Goal: Task Accomplishment & Management: Complete application form

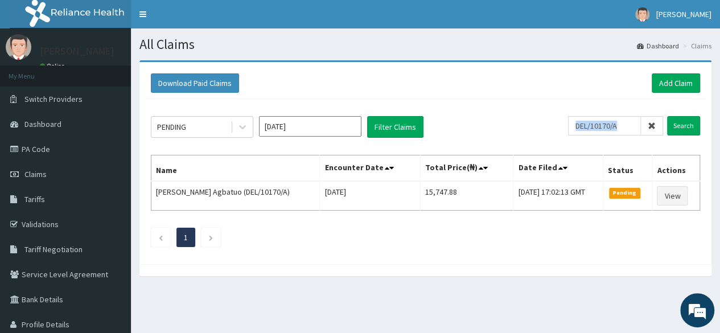
drag, startPoint x: 650, startPoint y: 129, endPoint x: 618, endPoint y: 129, distance: 31.3
click at [618, 129] on div "DEL/10170/A" at bounding box center [615, 125] width 95 height 19
click at [618, 129] on input "DEL/10170/A" at bounding box center [604, 125] width 73 height 19
click at [654, 128] on icon at bounding box center [651, 126] width 8 height 8
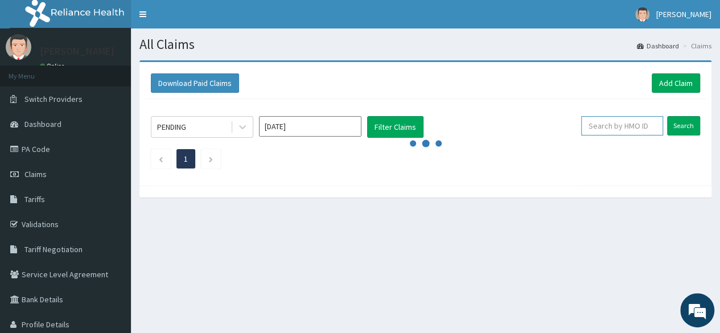
click at [615, 128] on input "text" at bounding box center [622, 125] width 82 height 19
paste input "DEL/10016/A"
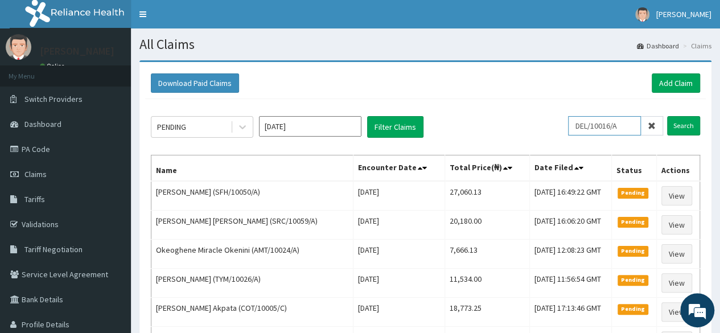
click at [667, 116] on input "Search" at bounding box center [683, 125] width 33 height 19
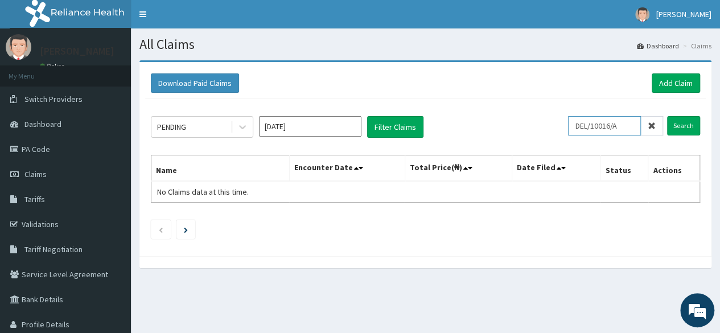
click at [593, 131] on input "DEL/10016/A" at bounding box center [604, 125] width 73 height 19
type input "DEL/10016/A"
click at [677, 127] on input "Search" at bounding box center [683, 125] width 33 height 19
click at [679, 130] on input "Search" at bounding box center [683, 125] width 33 height 19
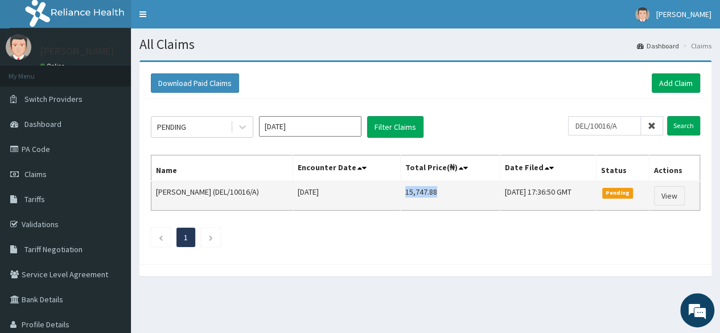
drag, startPoint x: 446, startPoint y: 195, endPoint x: 404, endPoint y: 200, distance: 42.4
click at [404, 200] on td "15,747.88" at bounding box center [450, 196] width 100 height 30
copy td "15,747.88"
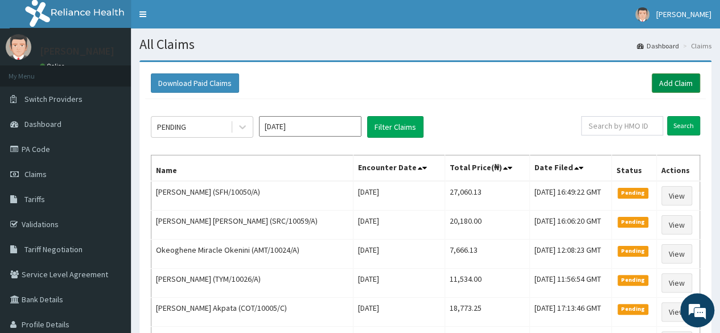
click at [659, 79] on link "Add Claim" at bounding box center [675, 82] width 48 height 19
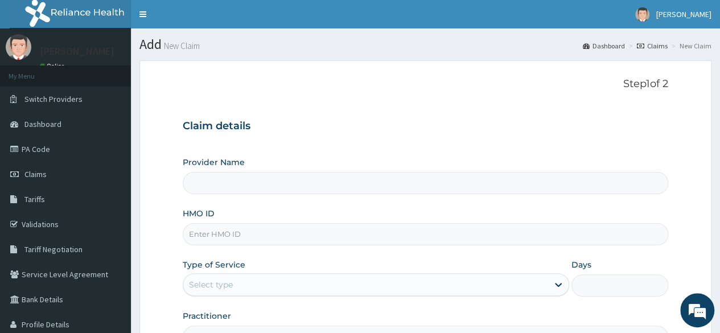
click at [305, 235] on input "HMO ID" at bounding box center [425, 234] width 485 height 22
paste input "DEL/10016/A"
type input "DEL/10016/A"
type input "Reliance Family Clinics (RFC) - [GEOGRAPHIC_DATA]"
click at [204, 234] on input "DEL/10016/A" at bounding box center [425, 234] width 485 height 22
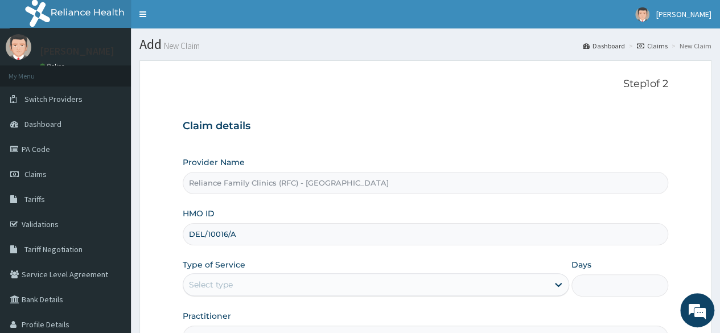
type input "DEL/10016/A"
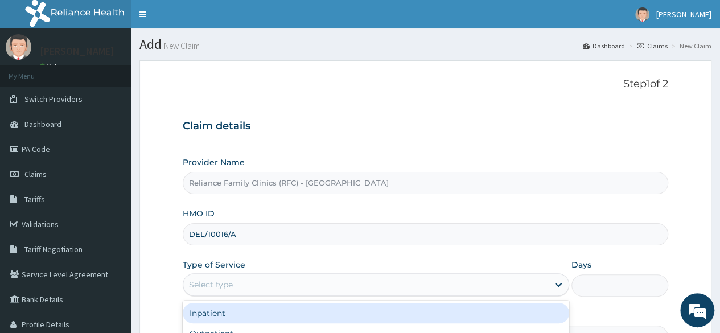
click at [221, 276] on div "Select type" at bounding box center [365, 284] width 365 height 18
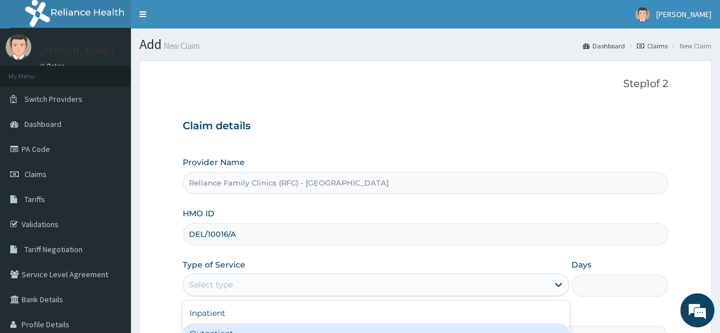
click at [250, 328] on div "Outpatient" at bounding box center [376, 333] width 386 height 20
type input "1"
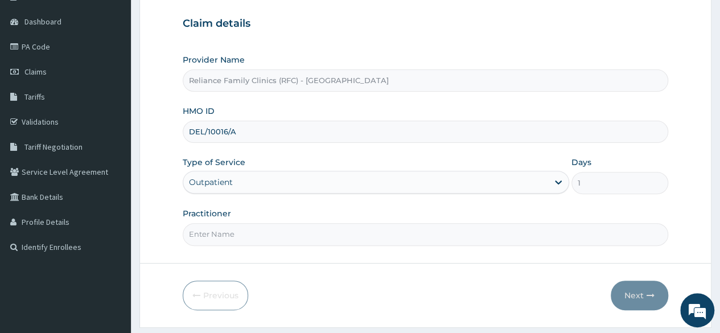
click at [586, 234] on input "Practitioner" at bounding box center [425, 234] width 485 height 22
type input "locum"
click at [643, 296] on button "Next" at bounding box center [638, 295] width 57 height 30
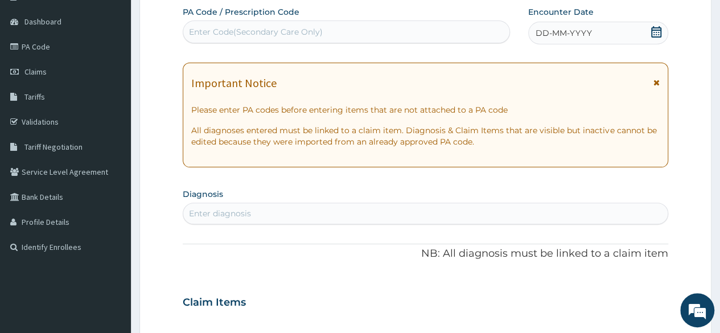
click at [646, 27] on div "DD-MM-YYYY" at bounding box center [598, 33] width 140 height 23
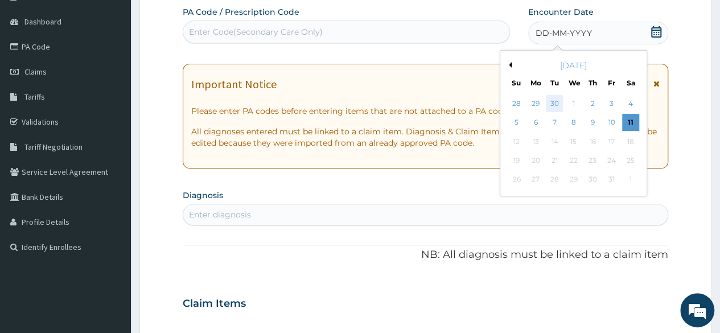
click at [554, 102] on div "30" at bounding box center [553, 103] width 17 height 17
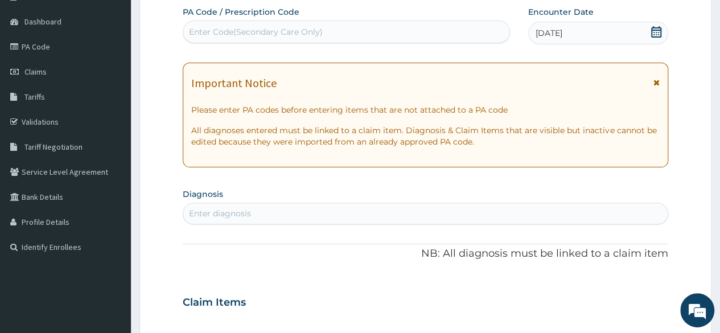
click at [380, 221] on div "Enter diagnosis" at bounding box center [425, 213] width 484 height 18
type input "adult"
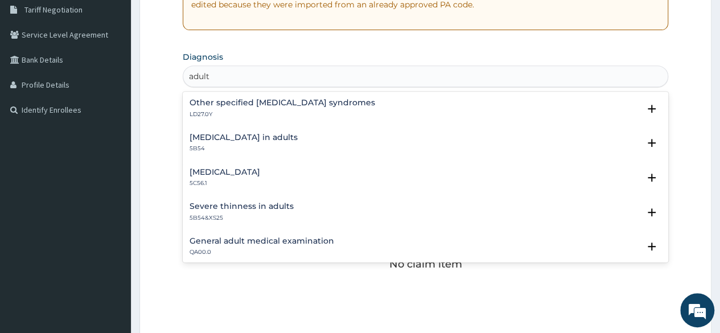
scroll to position [246, 0]
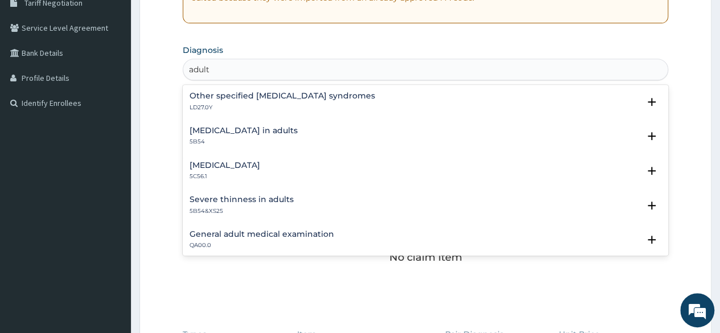
click at [291, 232] on h4 "General adult medical examination" at bounding box center [261, 234] width 144 height 9
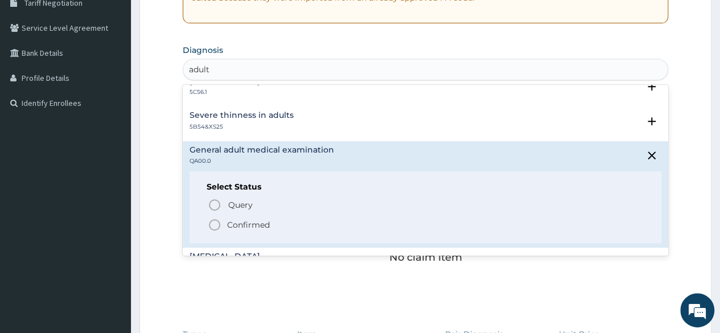
scroll to position [166, 0]
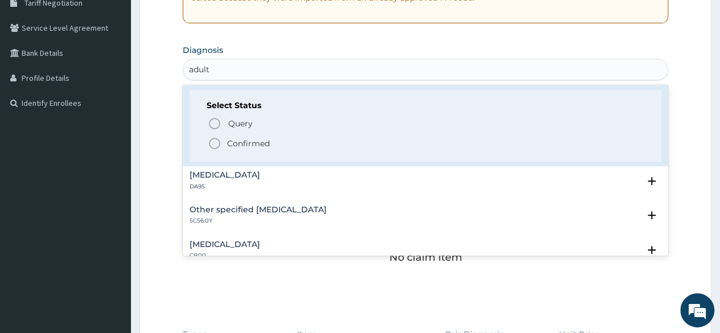
click at [261, 142] on p "Confirmed" at bounding box center [248, 143] width 43 height 11
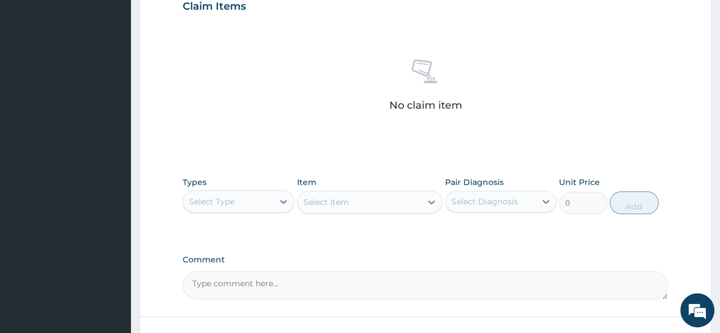
scroll to position [423, 0]
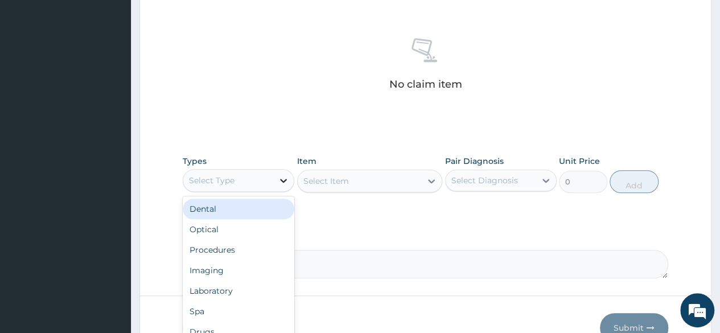
click at [274, 183] on div at bounding box center [283, 180] width 20 height 20
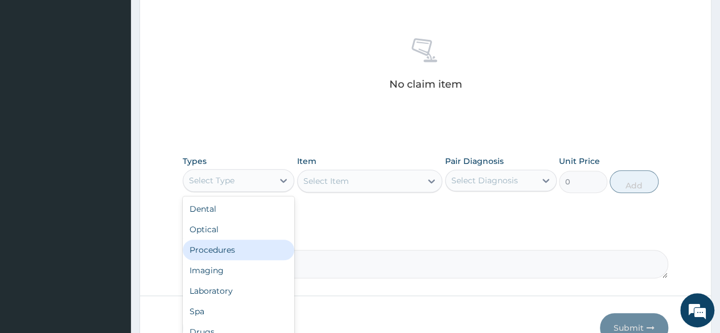
click at [242, 247] on div "Procedures" at bounding box center [238, 249] width 111 height 20
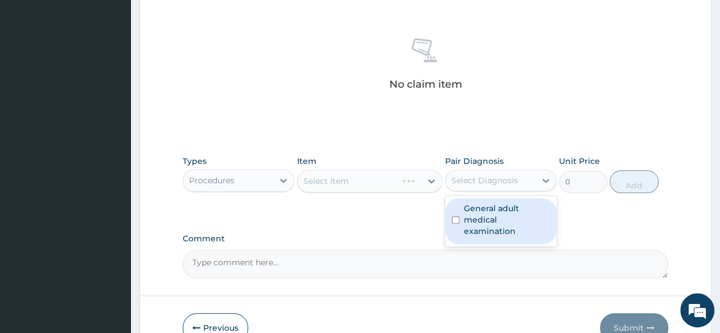
click at [485, 181] on div "Select Diagnosis" at bounding box center [484, 180] width 67 height 11
click at [486, 200] on div "General adult medical examination" at bounding box center [500, 221] width 111 height 46
checkbox input "true"
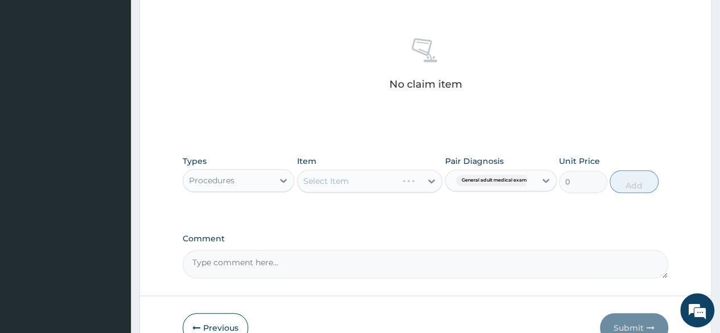
click at [411, 156] on div "Item Select Item" at bounding box center [370, 174] width 146 height 38
click at [410, 176] on div "Select Item" at bounding box center [359, 181] width 124 height 18
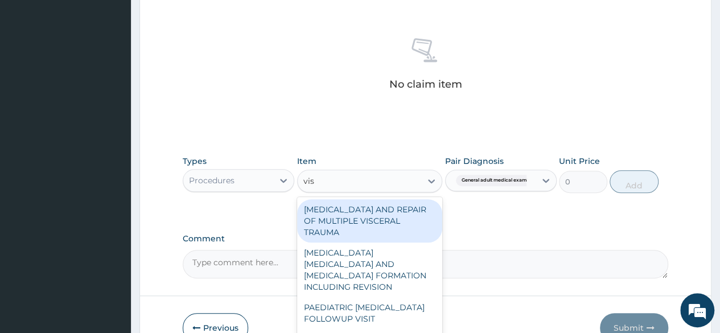
type input "visu"
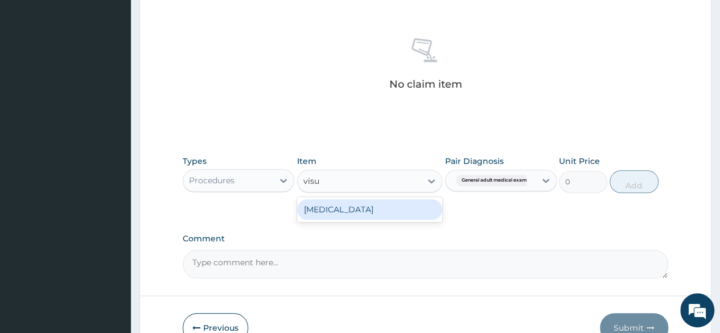
click at [364, 210] on div "[MEDICAL_DATA]" at bounding box center [370, 209] width 146 height 20
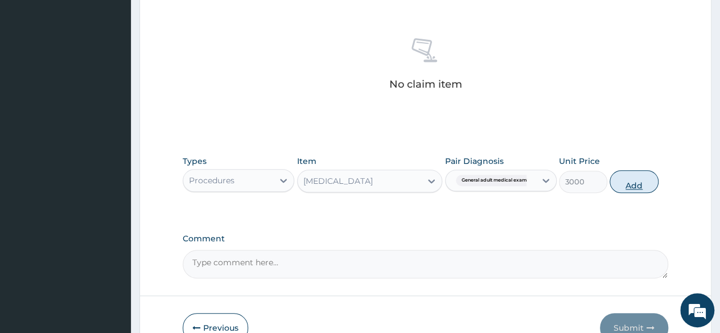
click at [645, 173] on button "Add" at bounding box center [633, 181] width 48 height 23
type input "0"
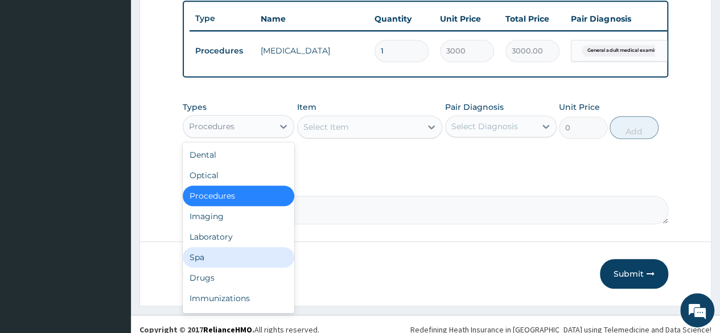
drag, startPoint x: 252, startPoint y: 130, endPoint x: 218, endPoint y: 253, distance: 127.5
click at [218, 138] on div "option Procedures, selected. option Spa focused, 6 of 10. 10 results available.…" at bounding box center [238, 126] width 111 height 23
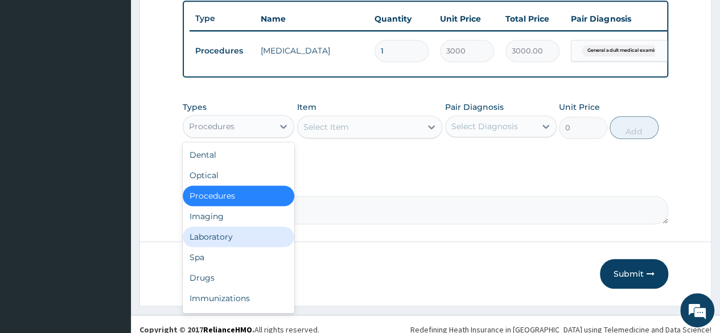
click at [218, 247] on div "Laboratory" at bounding box center [238, 236] width 111 height 20
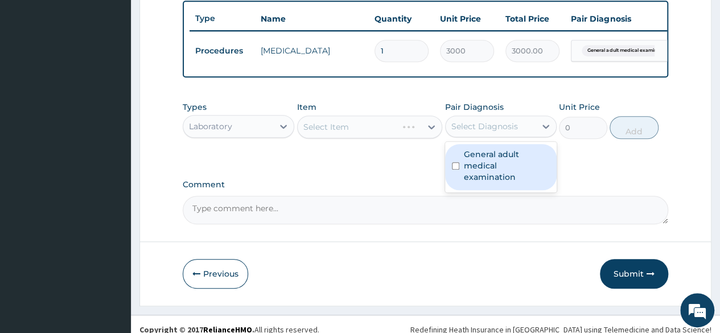
click at [472, 132] on div "Select Diagnosis" at bounding box center [484, 126] width 67 height 11
click at [478, 165] on label "General adult medical examination" at bounding box center [507, 165] width 86 height 34
checkbox input "true"
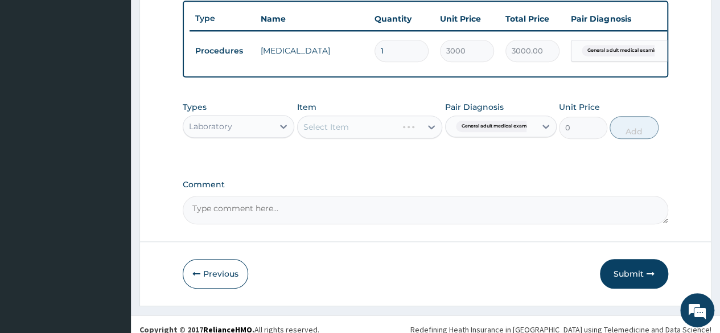
click at [369, 110] on div "Item Select Item" at bounding box center [370, 120] width 146 height 38
click at [371, 130] on div "Select Item" at bounding box center [359, 127] width 124 height 18
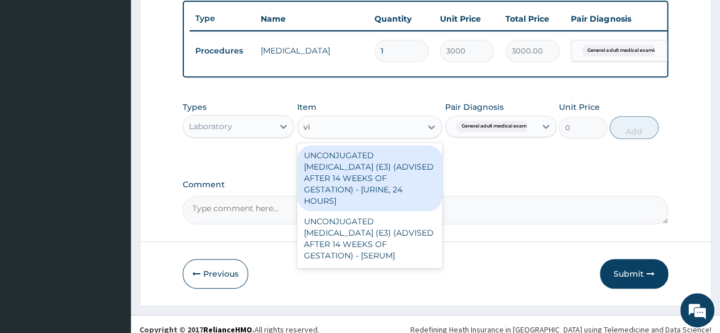
type input "v"
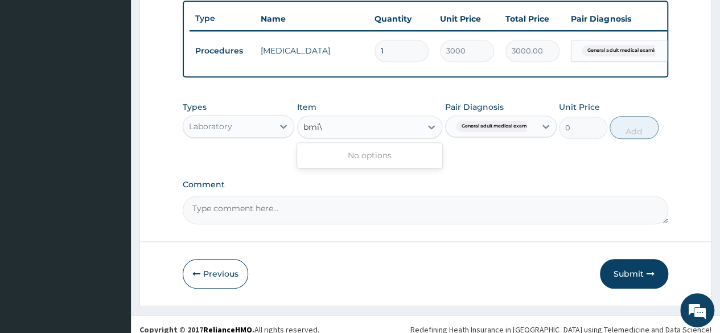
type input "bmi"
click at [624, 139] on button "Add" at bounding box center [633, 127] width 48 height 23
type input "0"
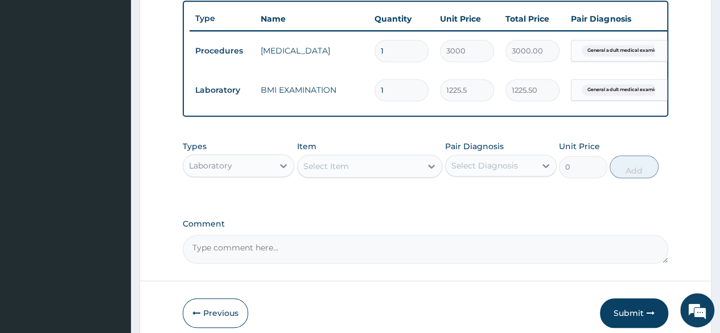
click at [350, 175] on div "Select Item" at bounding box center [359, 166] width 124 height 18
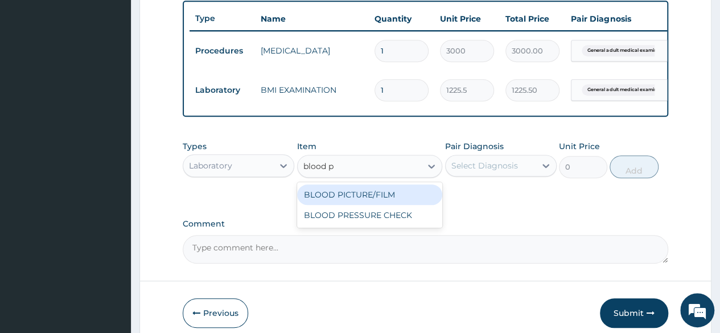
type input "blood pr"
click at [358, 205] on div "BLOOD PRESSURE CHECK" at bounding box center [370, 194] width 146 height 20
type input "1225.5"
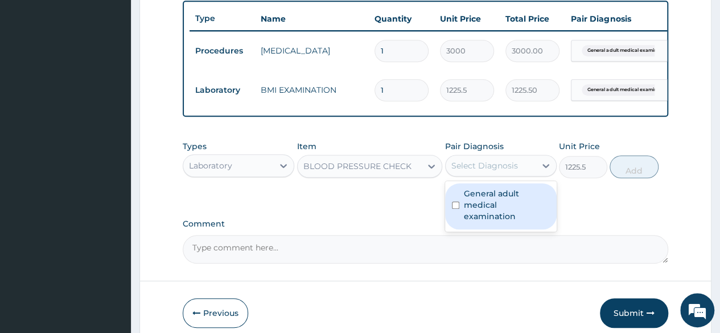
click at [494, 169] on div "Select Diagnosis" at bounding box center [484, 165] width 67 height 11
click at [486, 208] on label "General adult medical examination" at bounding box center [507, 205] width 86 height 34
checkbox input "true"
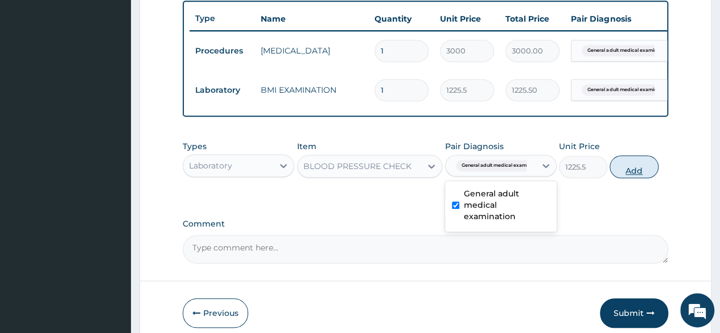
click at [628, 178] on button "Add" at bounding box center [633, 166] width 48 height 23
type input "0"
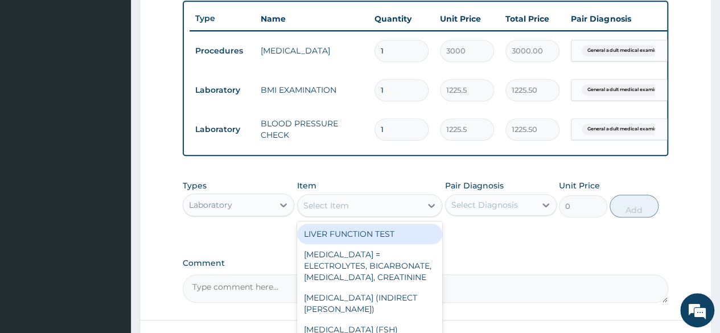
click at [315, 211] on div "Select Item" at bounding box center [326, 205] width 46 height 11
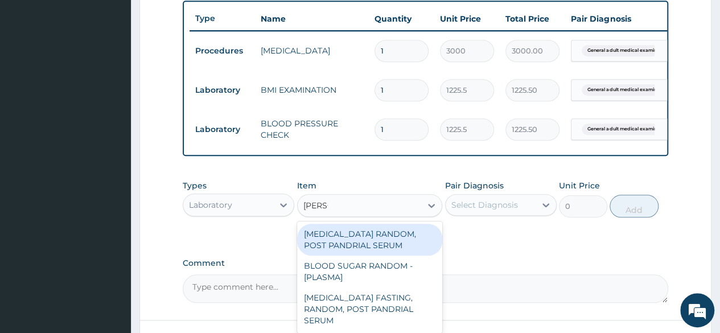
type input "random"
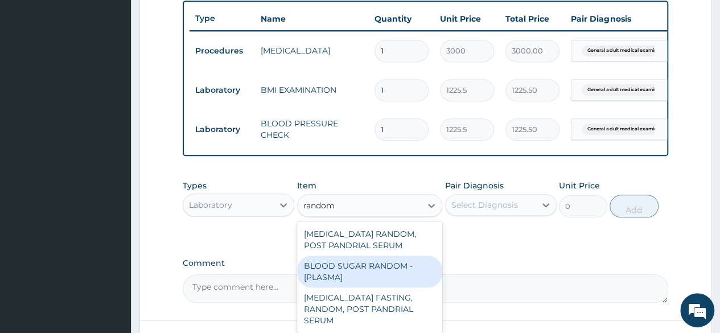
click at [317, 287] on div "BLOOD SUGAR RANDOM - [PLASMA]" at bounding box center [370, 271] width 146 height 32
type input "1800"
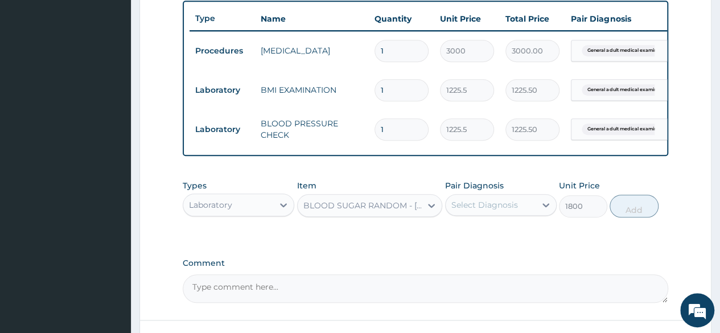
click at [496, 210] on div "Select Diagnosis" at bounding box center [484, 204] width 67 height 11
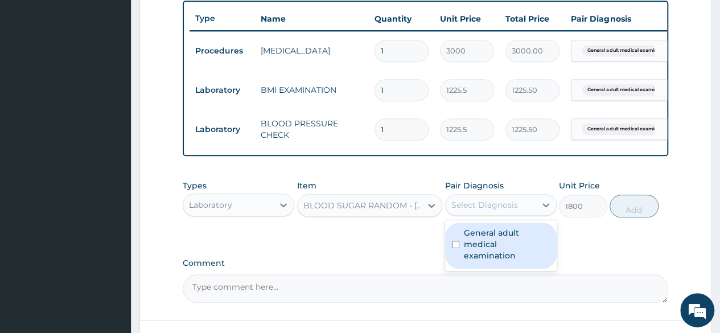
click at [499, 244] on label "General adult medical examination" at bounding box center [507, 244] width 86 height 34
checkbox input "true"
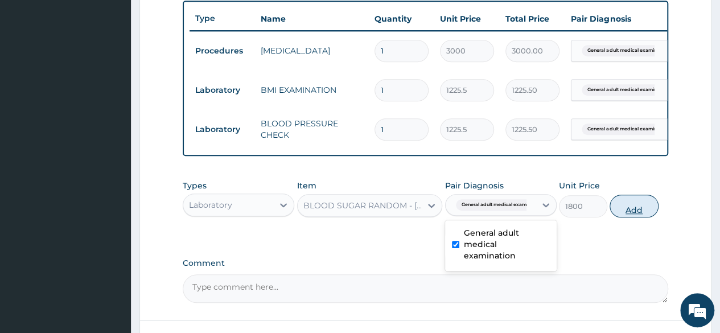
click at [625, 217] on button "Add" at bounding box center [633, 206] width 48 height 23
type input "0"
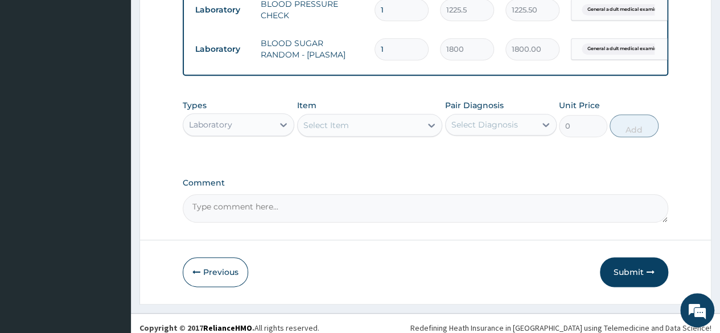
scroll to position [559, 0]
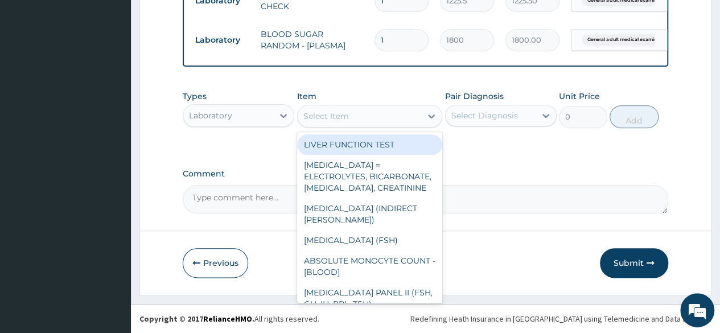
click at [318, 108] on div "Select Item" at bounding box center [359, 116] width 124 height 18
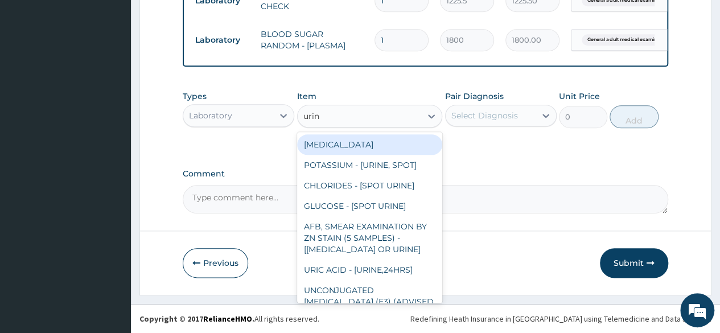
type input "urina"
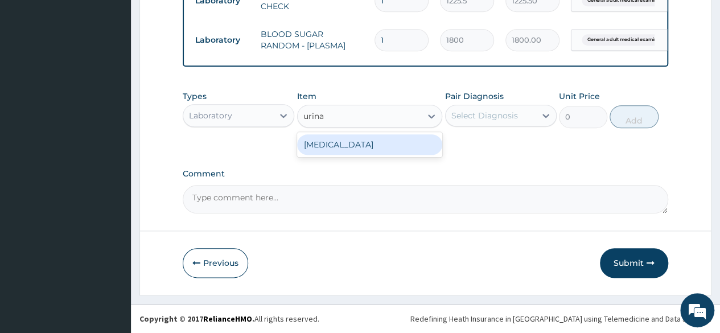
click at [316, 147] on div "[MEDICAL_DATA]" at bounding box center [370, 144] width 146 height 20
type input "1531.875"
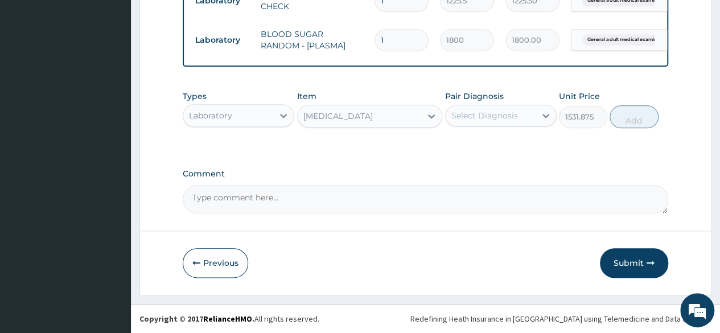
click at [506, 115] on div "Select Diagnosis" at bounding box center [484, 115] width 67 height 11
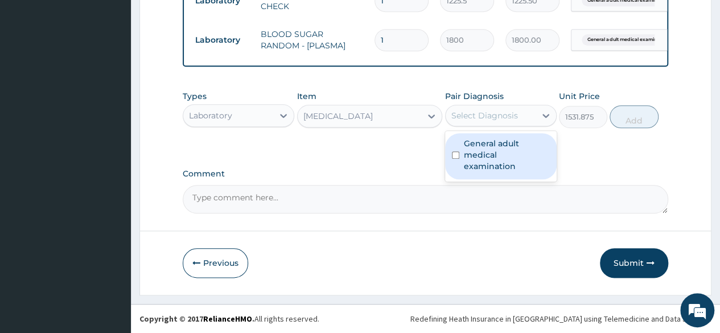
click at [498, 147] on label "General adult medical examination" at bounding box center [507, 155] width 86 height 34
checkbox input "true"
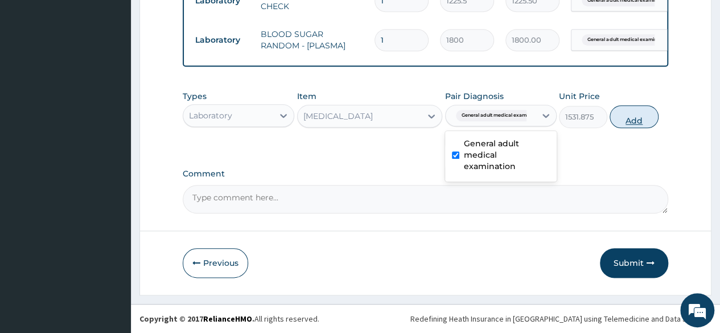
click at [629, 125] on button "Add" at bounding box center [633, 116] width 48 height 23
type input "0"
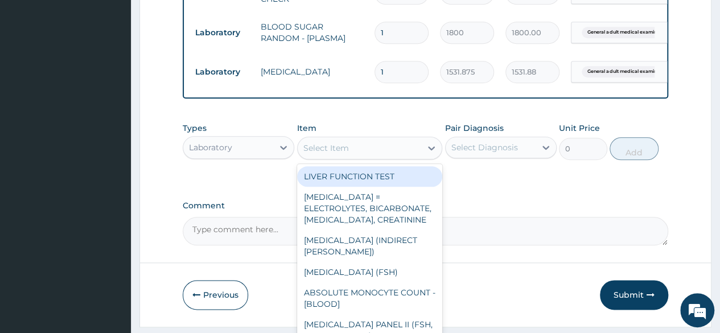
click at [387, 150] on div "Select Item" at bounding box center [359, 148] width 124 height 18
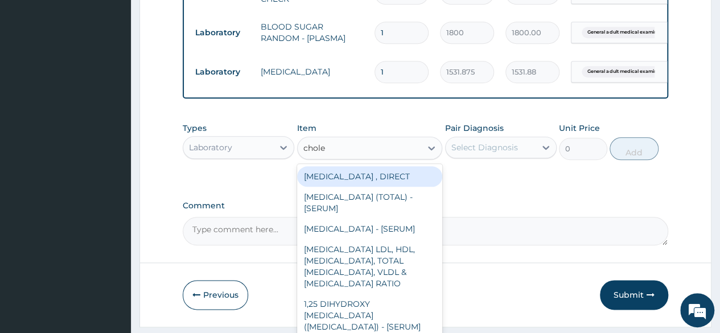
type input "choles"
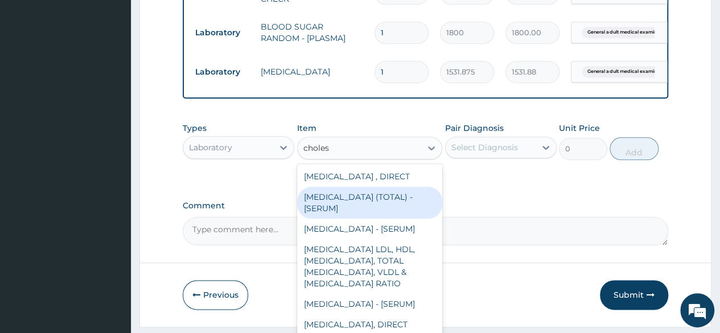
click at [365, 214] on div "[MEDICAL_DATA] (TOTAL) - [SERUM]" at bounding box center [370, 203] width 146 height 32
type input "2880"
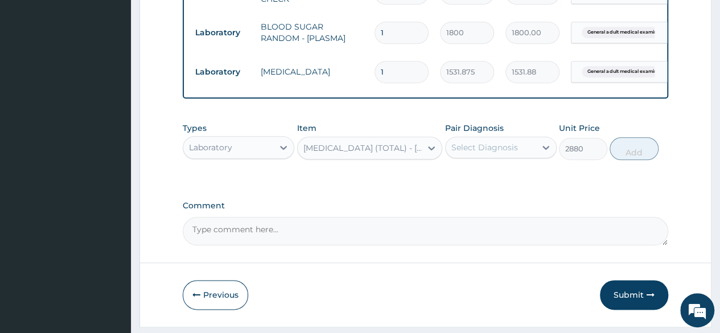
click at [509, 153] on div "Select Diagnosis" at bounding box center [484, 147] width 67 height 11
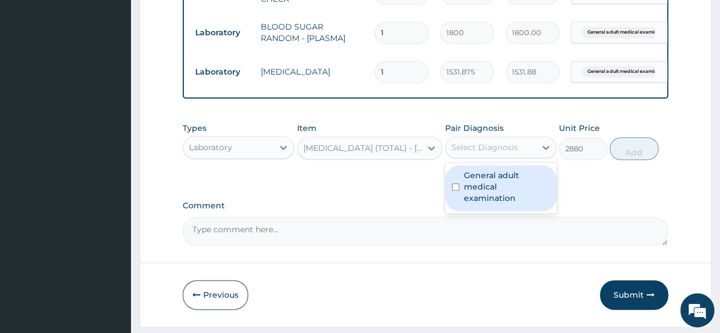
click at [520, 185] on label "General adult medical examination" at bounding box center [507, 187] width 86 height 34
checkbox input "true"
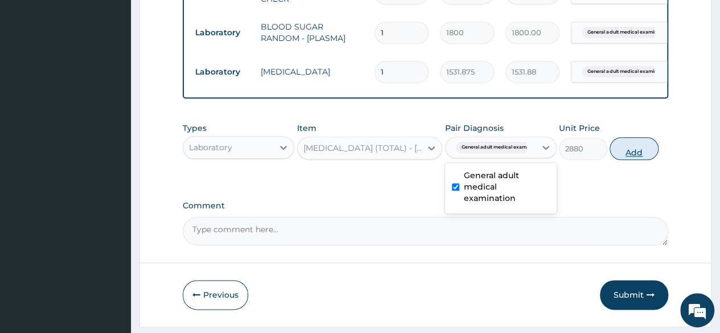
click at [635, 160] on button "Add" at bounding box center [633, 148] width 48 height 23
type input "0"
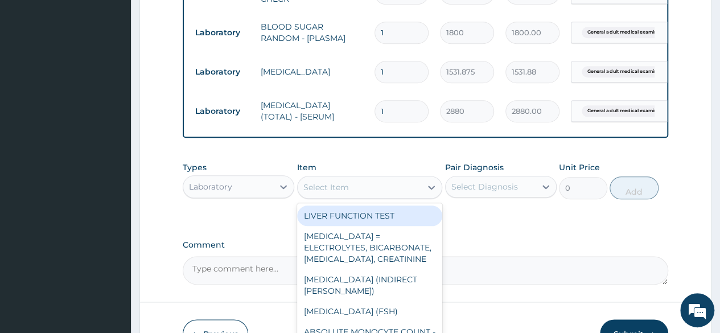
click at [361, 199] on div "Select Item" at bounding box center [370, 187] width 146 height 23
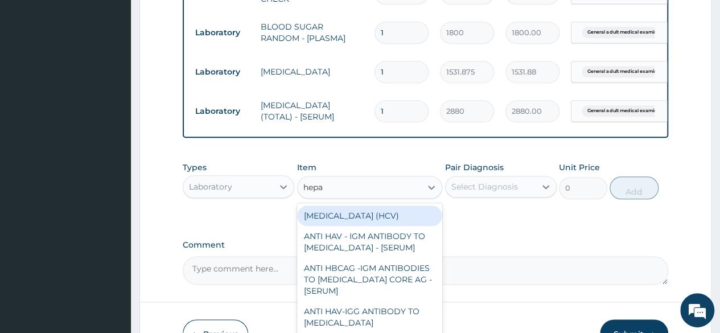
type input "hepat"
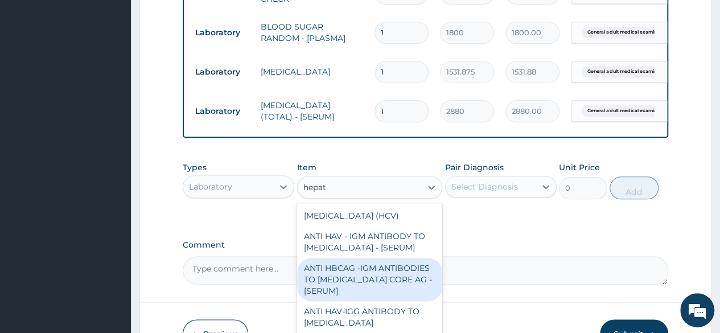
click at [377, 285] on div "ANTI HBCAG -IGM ANTIBODIES TO [MEDICAL_DATA] CORE AG - [SERUM]" at bounding box center [370, 279] width 146 height 43
type input "4085"
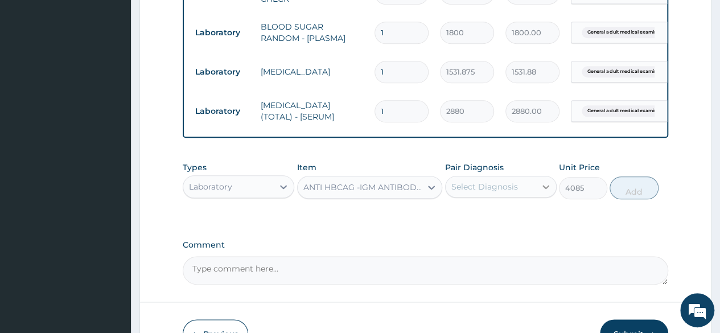
click at [540, 192] on icon at bounding box center [545, 186] width 11 height 11
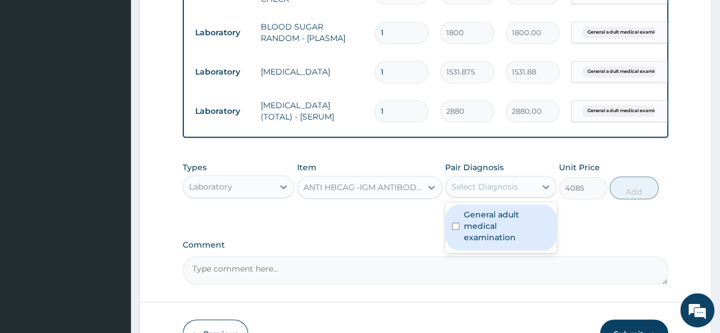
click at [518, 224] on label "General adult medical examination" at bounding box center [507, 226] width 86 height 34
checkbox input "true"
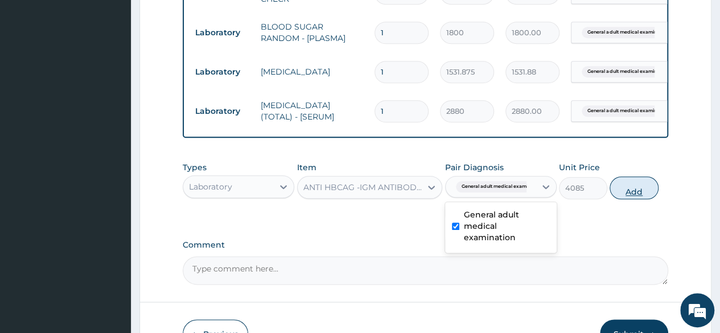
click at [639, 198] on button "Add" at bounding box center [633, 187] width 48 height 23
type input "0"
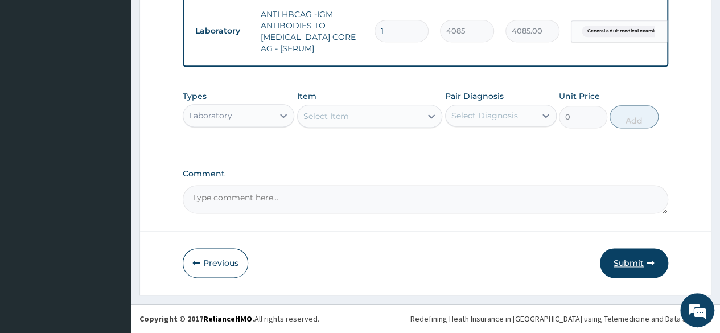
click at [626, 258] on button "Submit" at bounding box center [634, 263] width 68 height 30
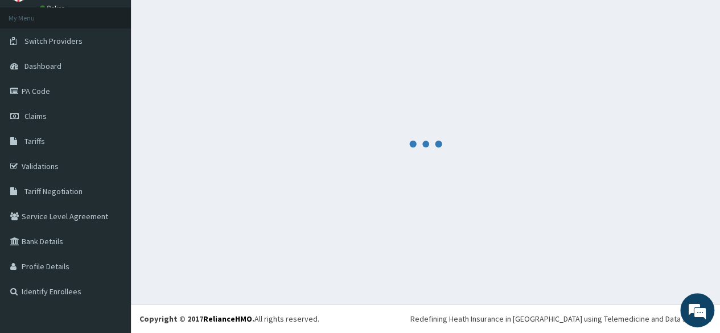
scroll to position [57, 0]
